Goal: Communication & Community: Answer question/provide support

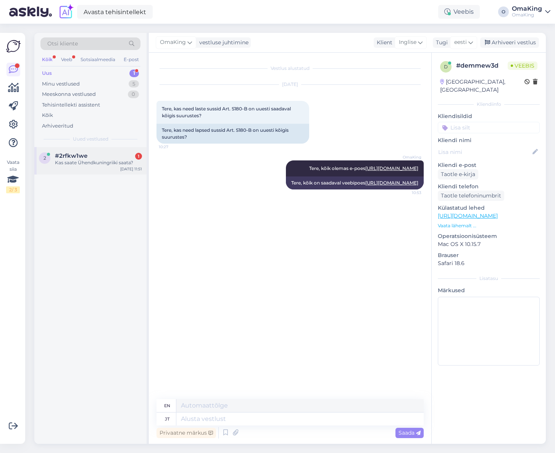
click at [106, 161] on font "Kas saate Ühendkuningriiki saata?" at bounding box center [94, 163] width 78 height 6
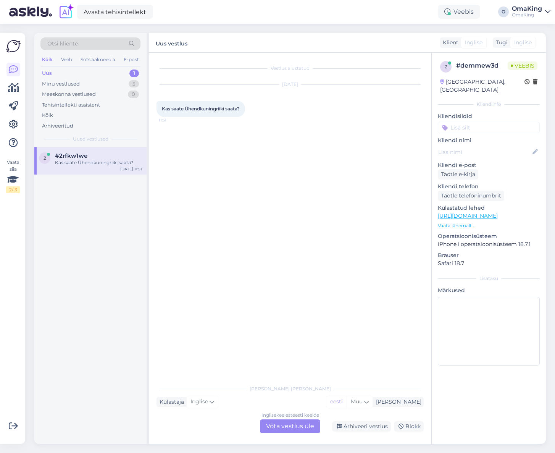
click at [288, 424] on font "Võta vestlus üle" at bounding box center [290, 425] width 48 height 7
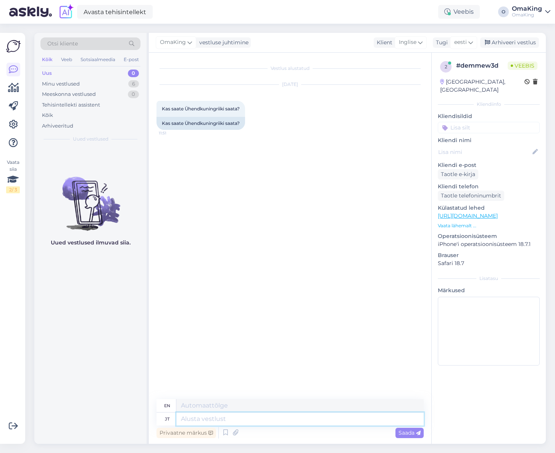
click at [215, 422] on textarea at bounding box center [299, 418] width 247 height 13
type textarea "Tere,"
type textarea "Hello,"
type textarea "Tere, saame s"
type textarea "Hello, we can."
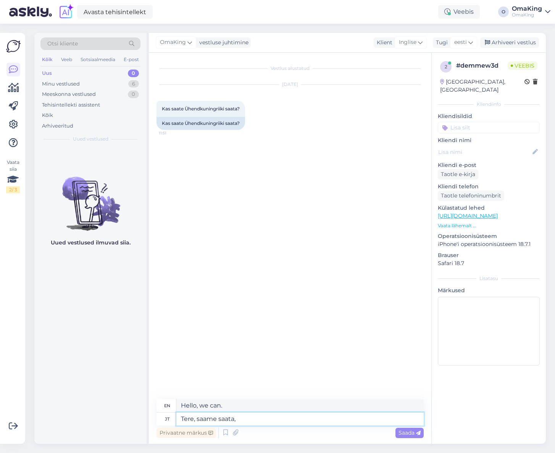
type textarea "Tere, saame saata,"
type textarea "Hello, we can send,"
type textarea "Tere, saame saata, hind"
type textarea "Hello, we can send, price"
type textarea "Tere, saame saata, hind ubmbes"
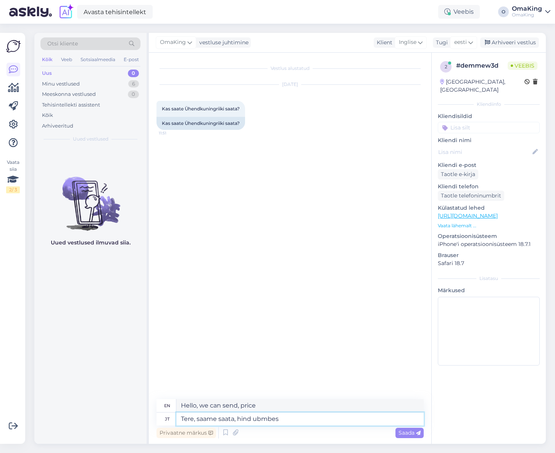
type textarea "Hello, we can send, price in [GEOGRAPHIC_DATA]"
type textarea "Tere, saame saata, hind umbes"
type textarea "Hello, we can send it, the price is about"
type textarea "Tere, saame saata, hind umbes 25€"
type textarea "Hello, we can ship, price around 25€"
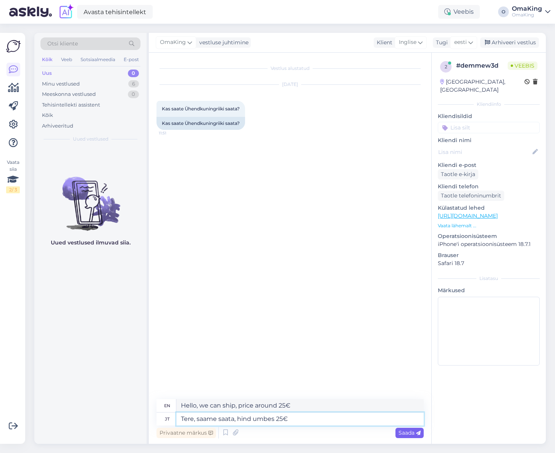
type textarea "Tere, saame saata, hind umbes 25€"
drag, startPoint x: 406, startPoint y: 432, endPoint x: 404, endPoint y: 427, distance: 4.7
click at [405, 431] on font "Saada" at bounding box center [407, 432] width 16 height 7
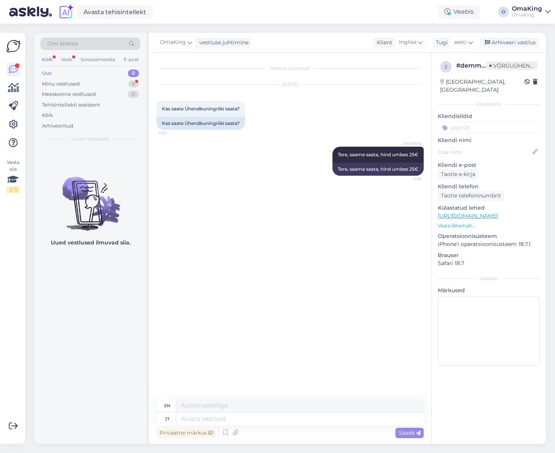
click at [47, 72] on font "Uus" at bounding box center [47, 73] width 10 height 6
click at [63, 84] on font "Minu vestlused" at bounding box center [61, 84] width 38 height 6
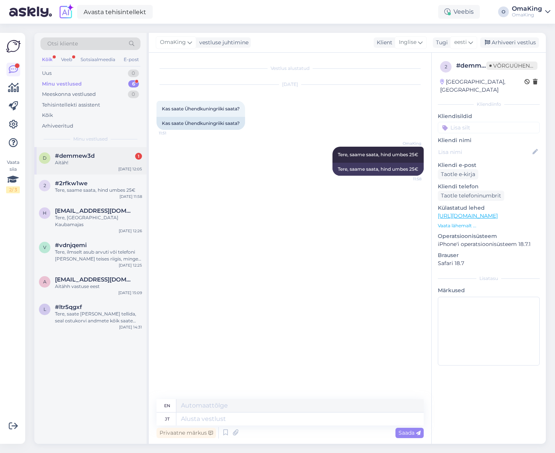
click at [77, 167] on div "d #demmew3d 1 Aitäh! [DATE] 12:05" at bounding box center [90, 160] width 112 height 27
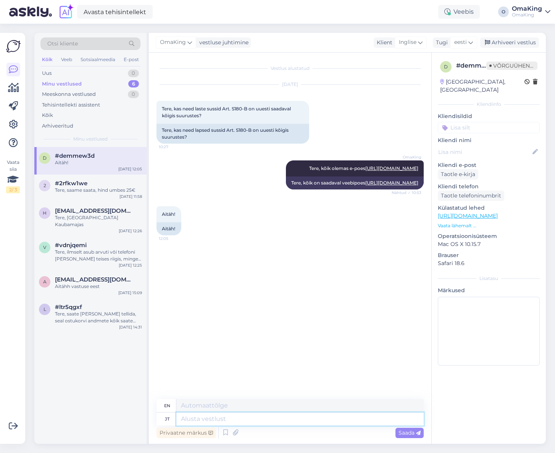
click at [199, 417] on textarea at bounding box center [299, 418] width 247 height 13
